Goal: Find specific page/section: Find specific page/section

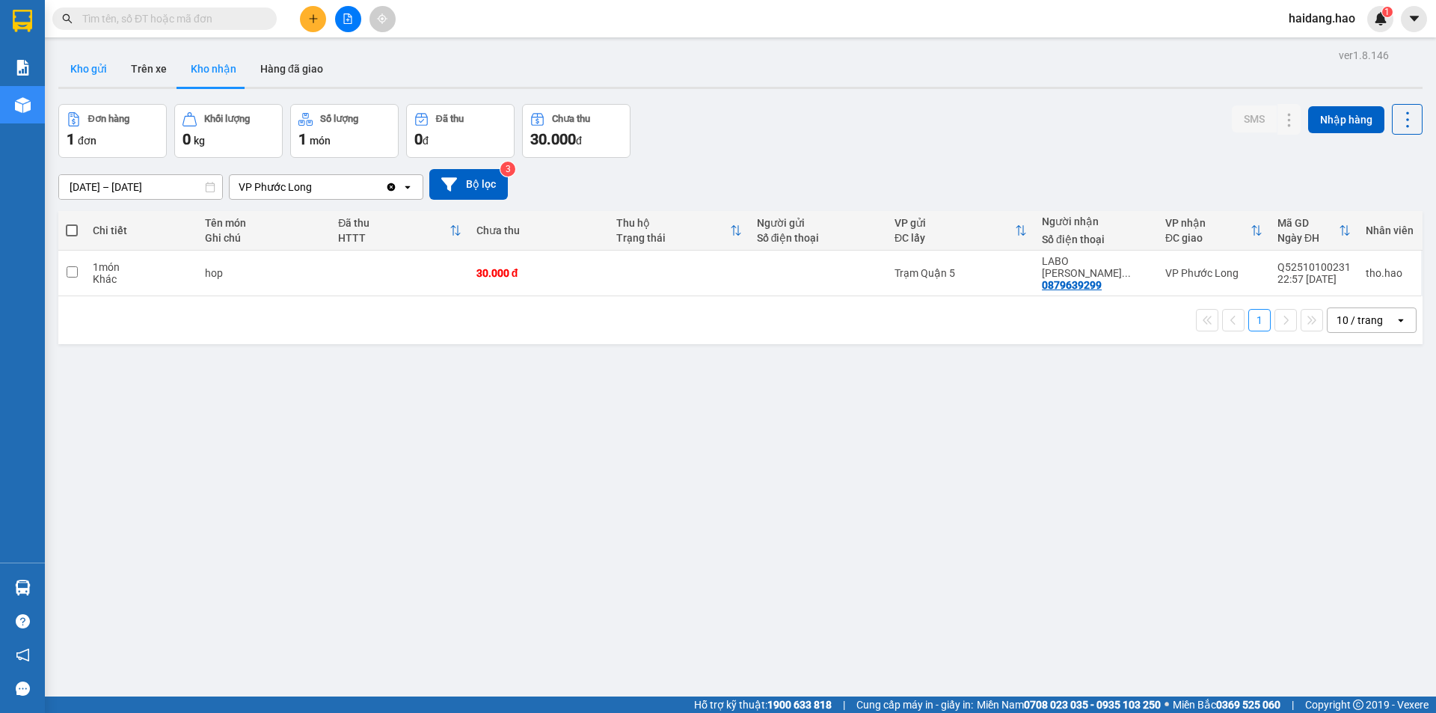
click at [89, 59] on button "Kho gửi" at bounding box center [88, 69] width 61 height 36
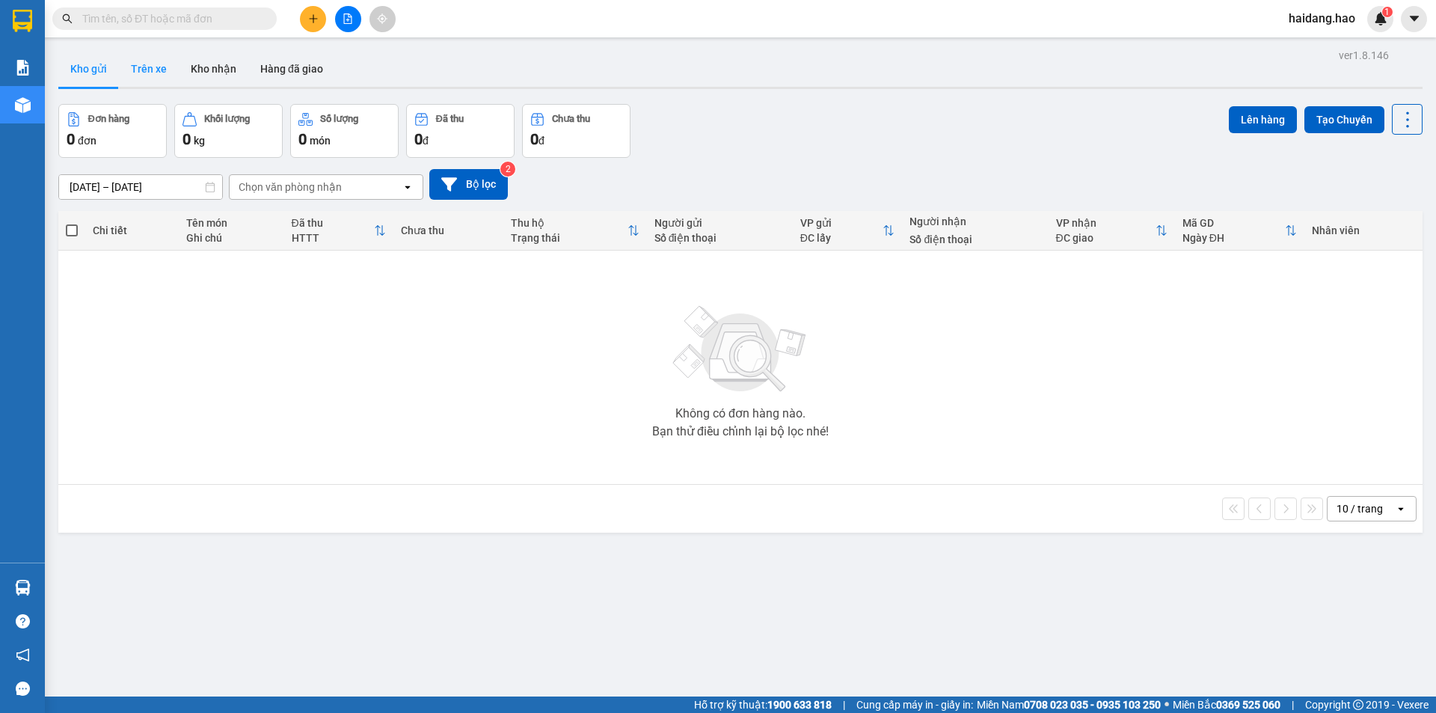
click at [156, 74] on button "Trên xe" at bounding box center [149, 69] width 60 height 36
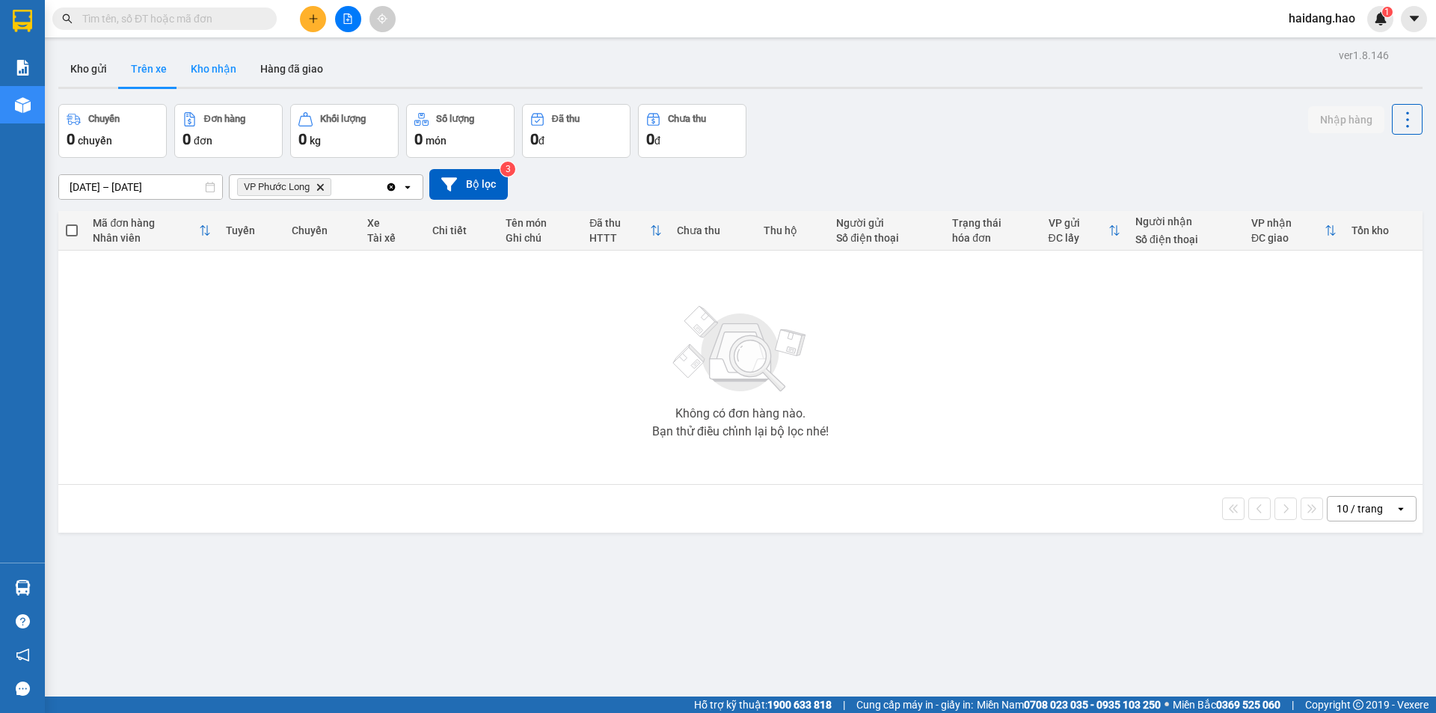
click at [208, 78] on button "Kho nhận" at bounding box center [214, 69] width 70 height 36
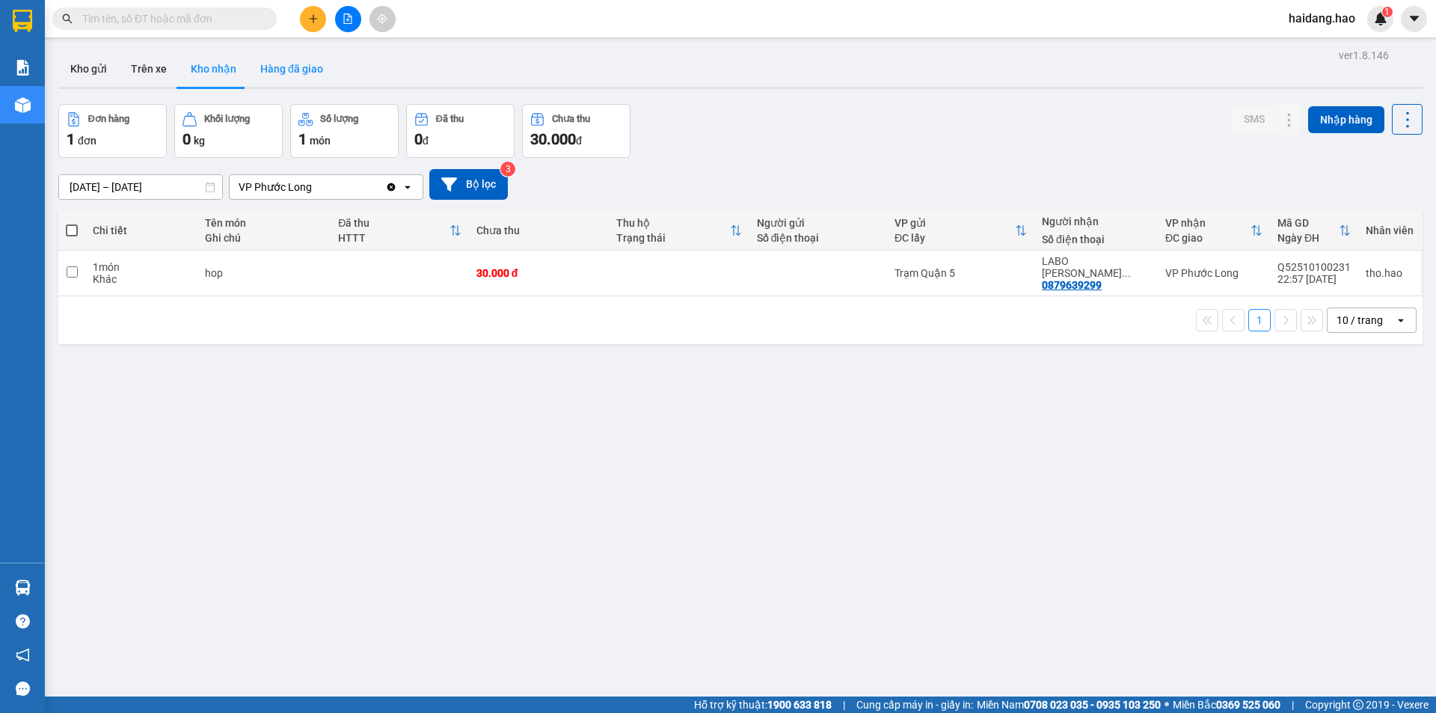
click at [283, 82] on button "Hàng đã giao" at bounding box center [291, 69] width 87 height 36
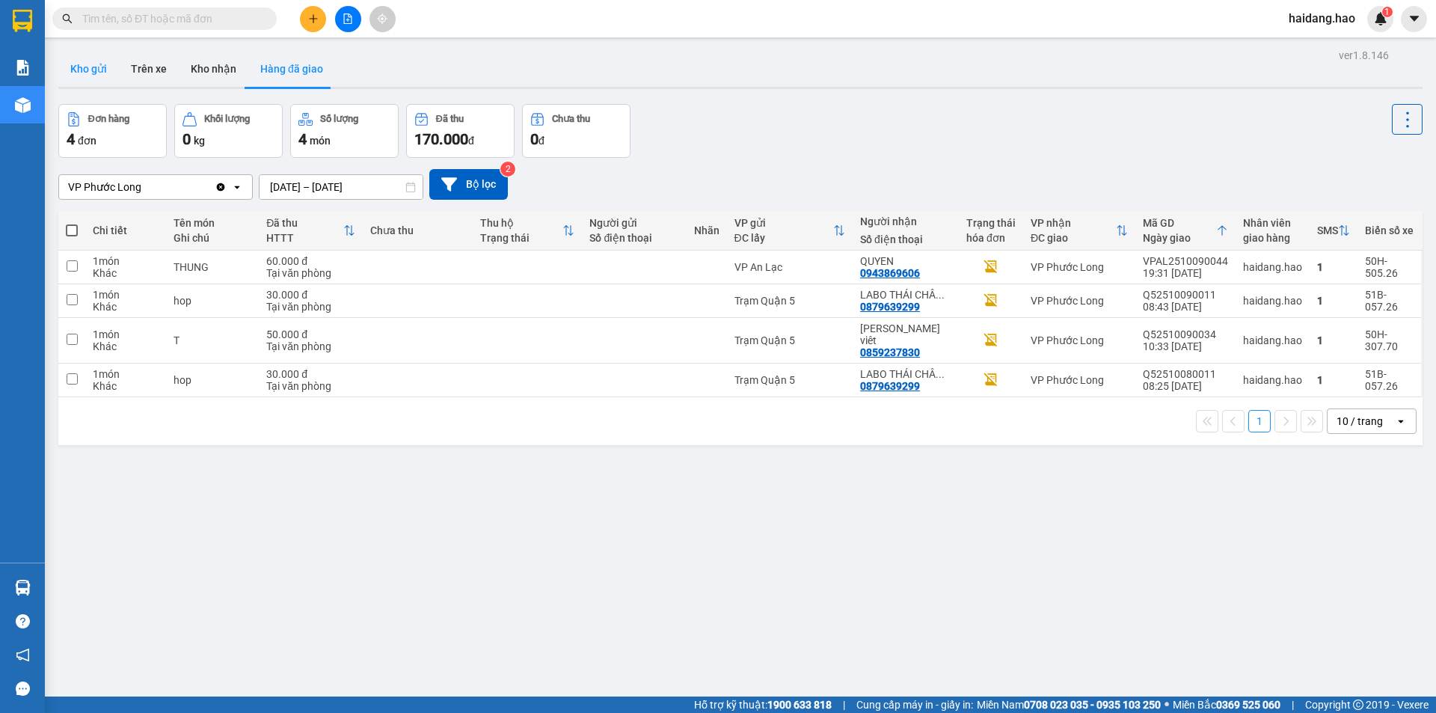
drag, startPoint x: 98, startPoint y: 64, endPoint x: 97, endPoint y: 0, distance: 64.3
click at [97, 64] on button "Kho gửi" at bounding box center [88, 69] width 61 height 36
